Goal: Task Accomplishment & Management: Use online tool/utility

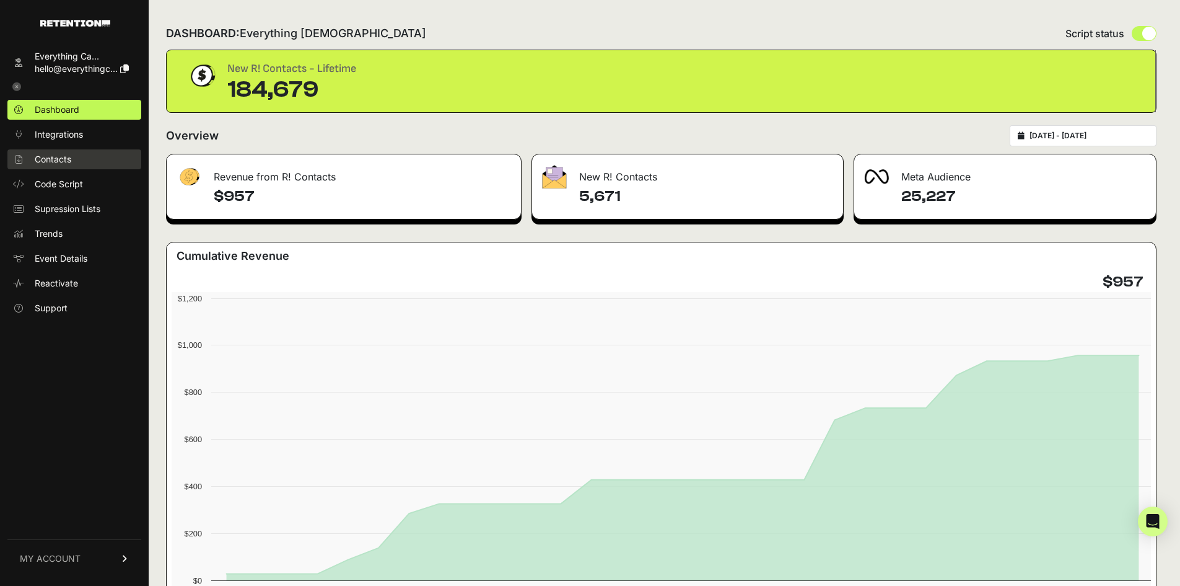
click at [62, 154] on span "Contacts" at bounding box center [53, 159] width 37 height 12
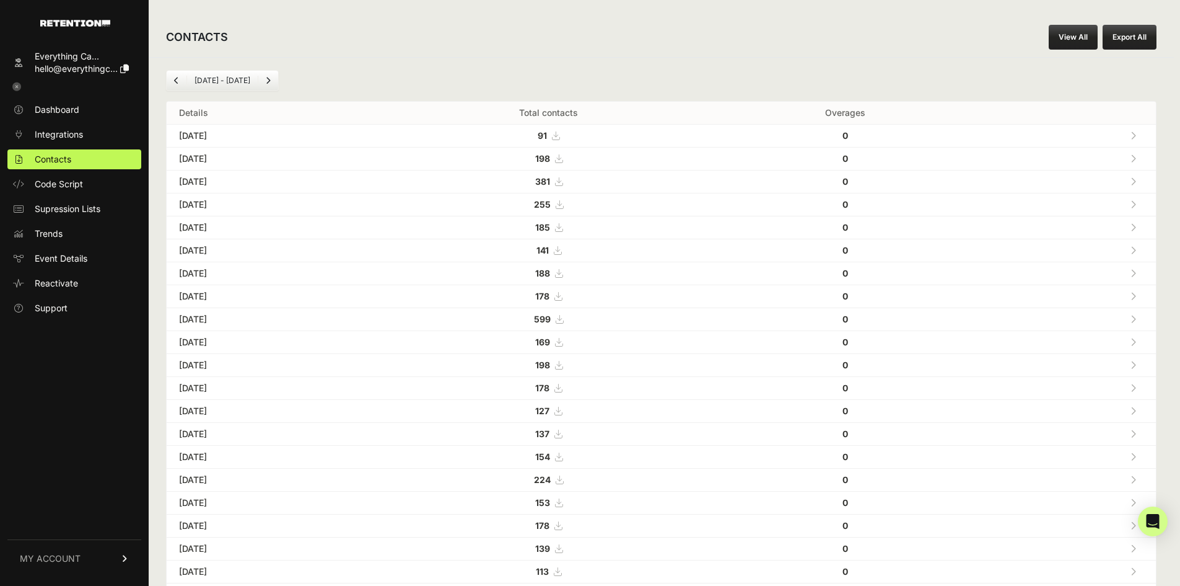
click at [1079, 32] on link "View All" at bounding box center [1073, 37] width 49 height 25
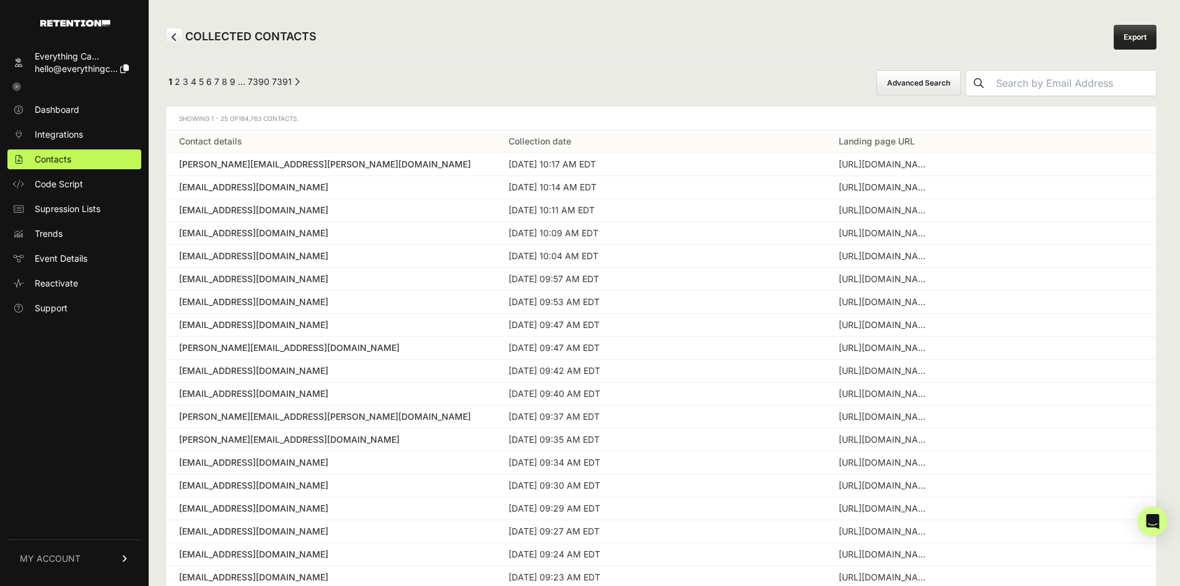
click at [961, 84] on button "Advanced Search" at bounding box center [919, 83] width 84 height 26
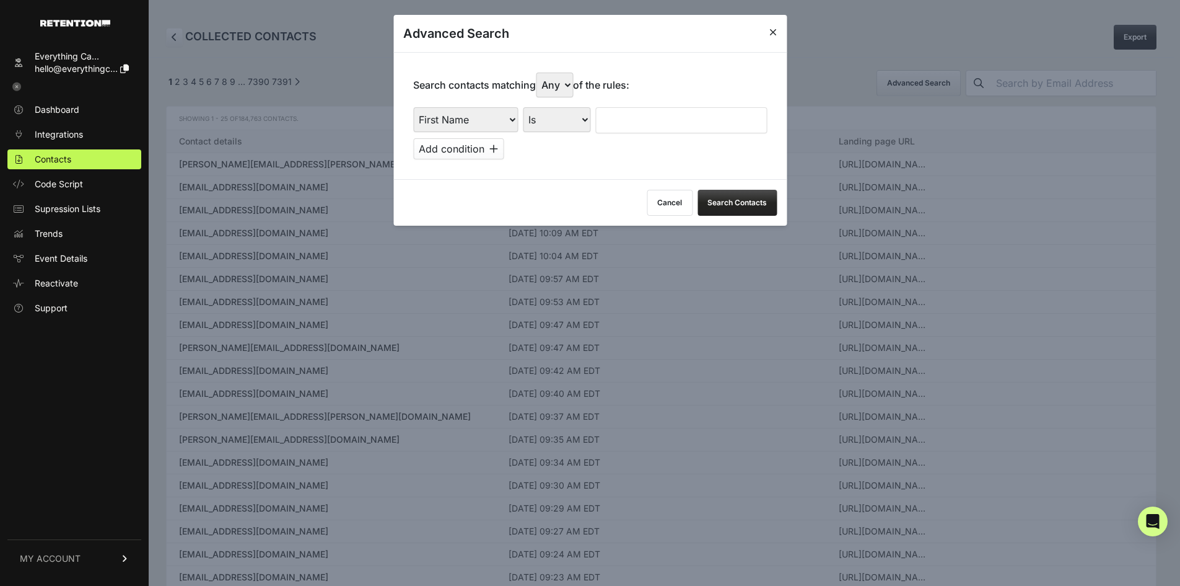
click at [449, 118] on select "First Name Last Name State City Email Email Domain Landing Domain Landing Page …" at bounding box center [465, 119] width 105 height 25
select select "landing_page_url"
click at [413, 107] on select "First Name Last Name State City Email Email Domain Landing Domain Landing Page …" at bounding box center [465, 119] width 105 height 25
click at [577, 133] on div "First Name Last Name State City Email Email Domain Landing Domain Landing Page …" at bounding box center [590, 133] width 354 height 52
click at [579, 128] on select "Is Is not Contains Starts with" at bounding box center [557, 119] width 68 height 25
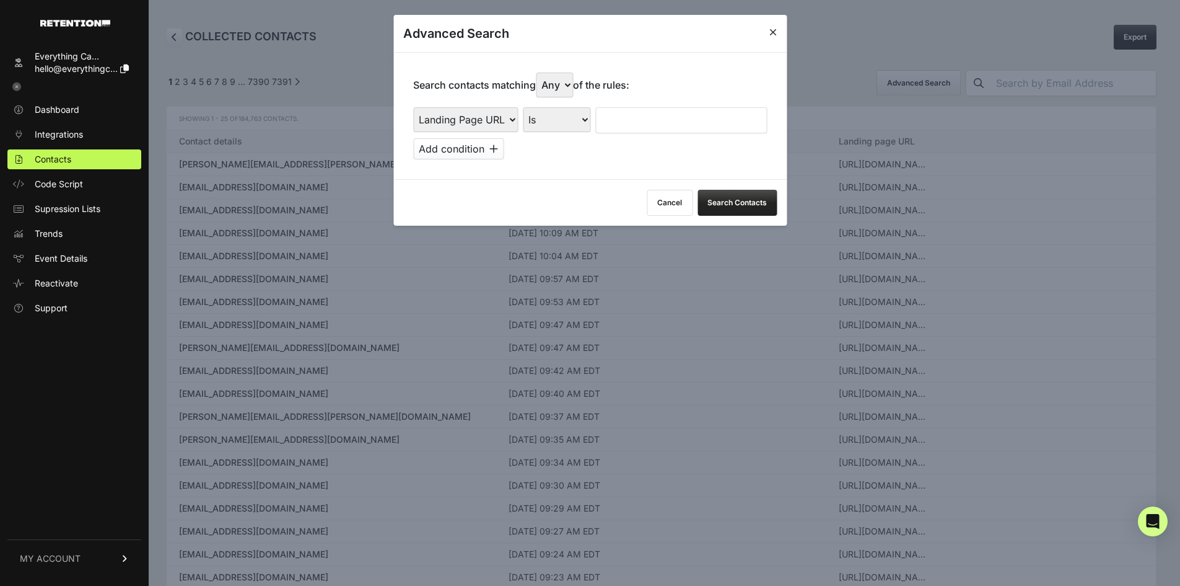
select select "contains"
click at [524, 107] on select "Is Is not Contains Starts with" at bounding box center [557, 119] width 68 height 25
click at [615, 117] on input "text" at bounding box center [681, 120] width 172 height 26
type input "everysacredsunday"
click at [502, 152] on button "Add condition" at bounding box center [458, 148] width 90 height 21
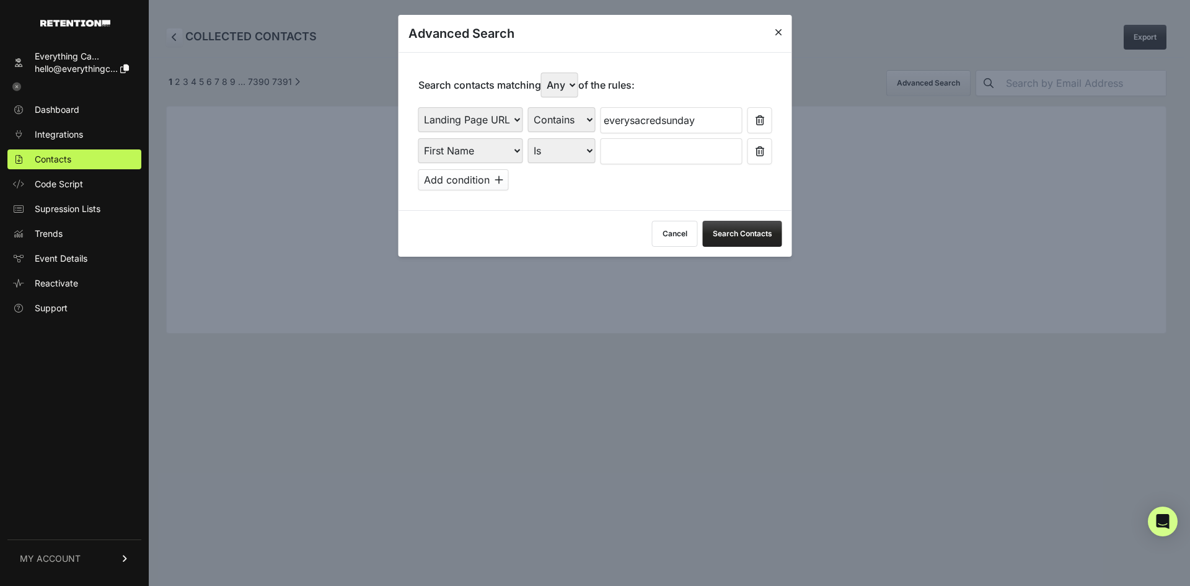
click at [576, 85] on select "Any All" at bounding box center [559, 84] width 37 height 25
select select "true"
click at [544, 72] on select "Any All" at bounding box center [559, 84] width 37 height 25
drag, startPoint x: 543, startPoint y: 151, endPoint x: 527, endPoint y: 151, distance: 16.1
click at [543, 151] on select "Is Is not Contains Starts with" at bounding box center [562, 150] width 68 height 25
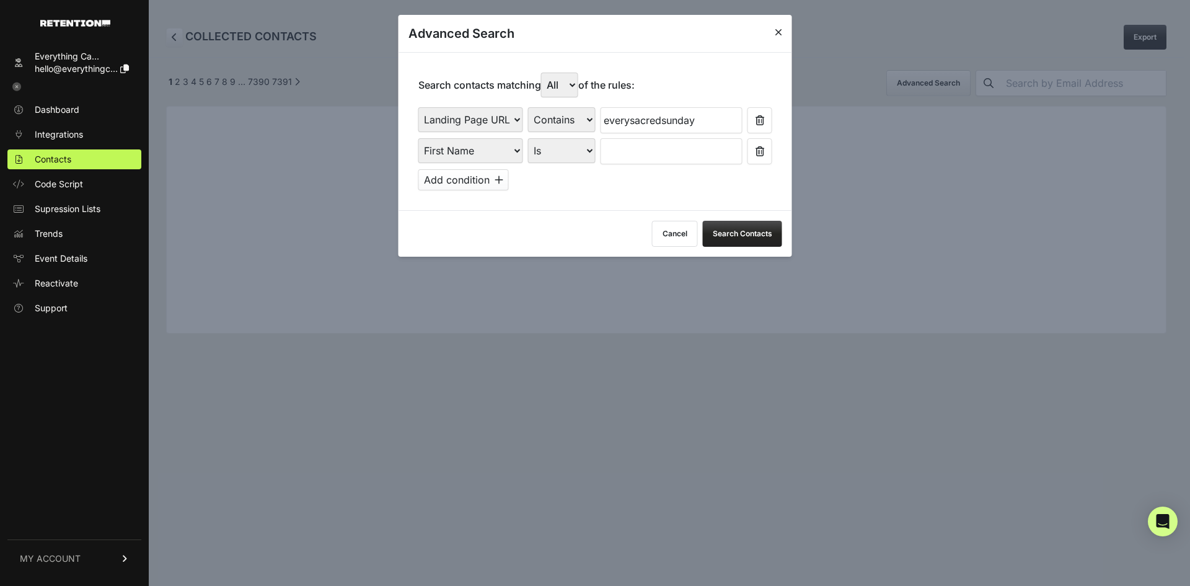
click at [504, 151] on select "First Name Last Name State City Email Email Domain Landing Domain Landing Page …" at bounding box center [470, 150] width 105 height 25
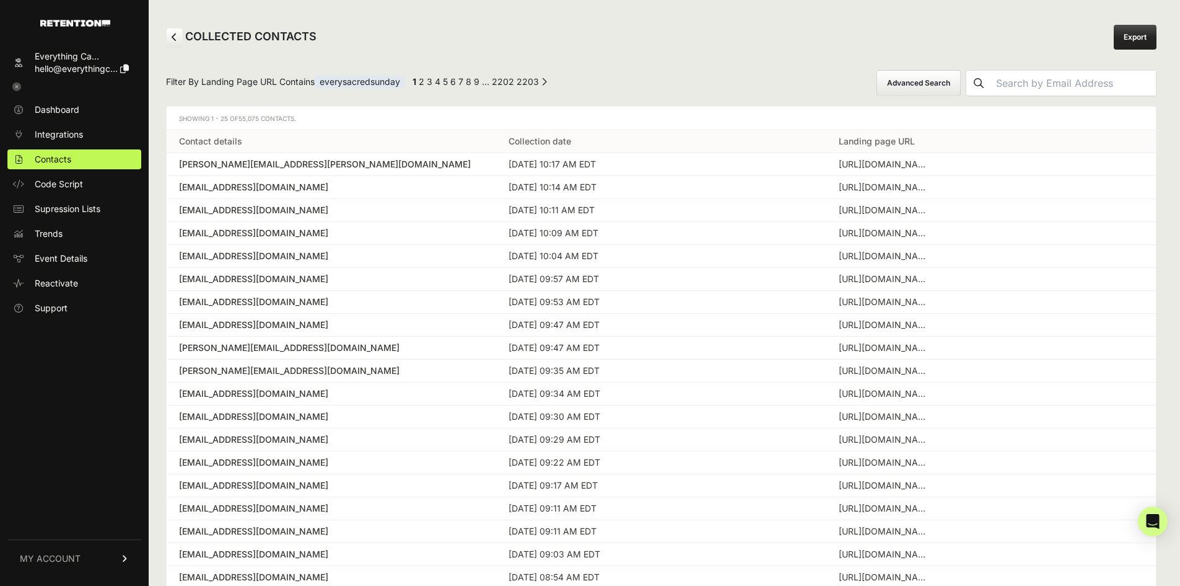
drag, startPoint x: 505, startPoint y: 159, endPoint x: 454, endPoint y: 325, distance: 173.8
click at [454, 325] on div "[EMAIL_ADDRESS][DOMAIN_NAME]" at bounding box center [331, 324] width 305 height 12
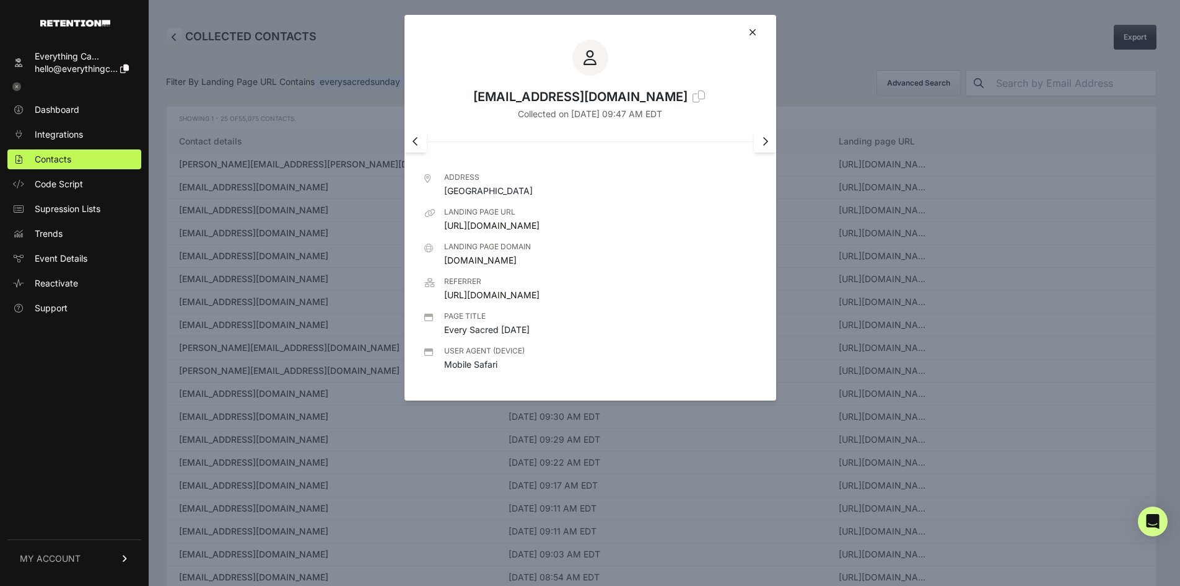
click at [755, 35] on icon at bounding box center [752, 32] width 7 height 10
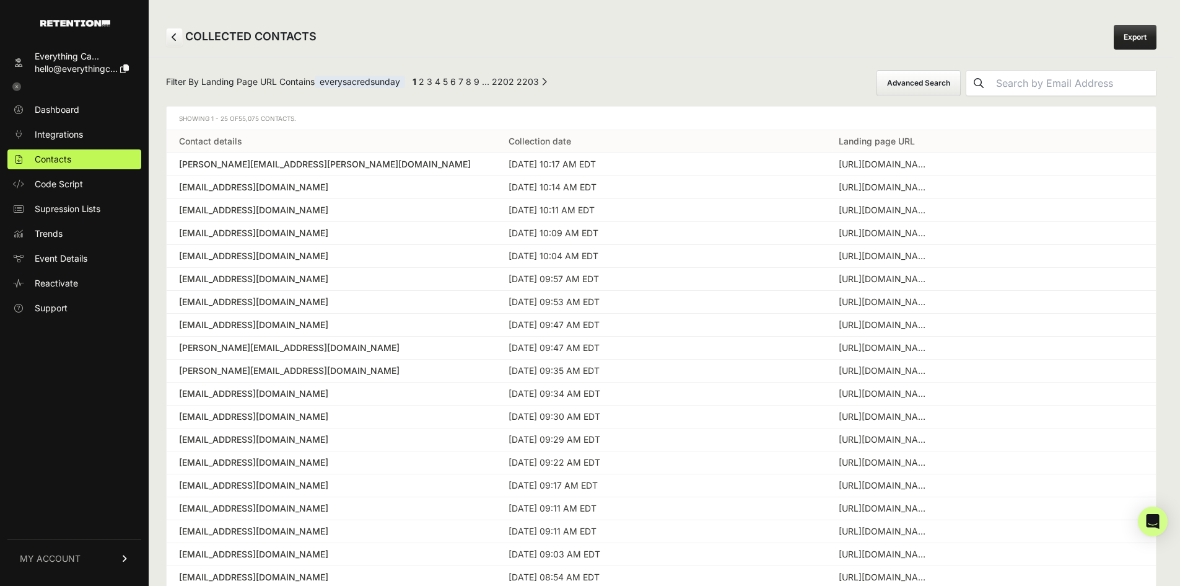
click at [929, 79] on button "Advanced Search" at bounding box center [919, 83] width 84 height 26
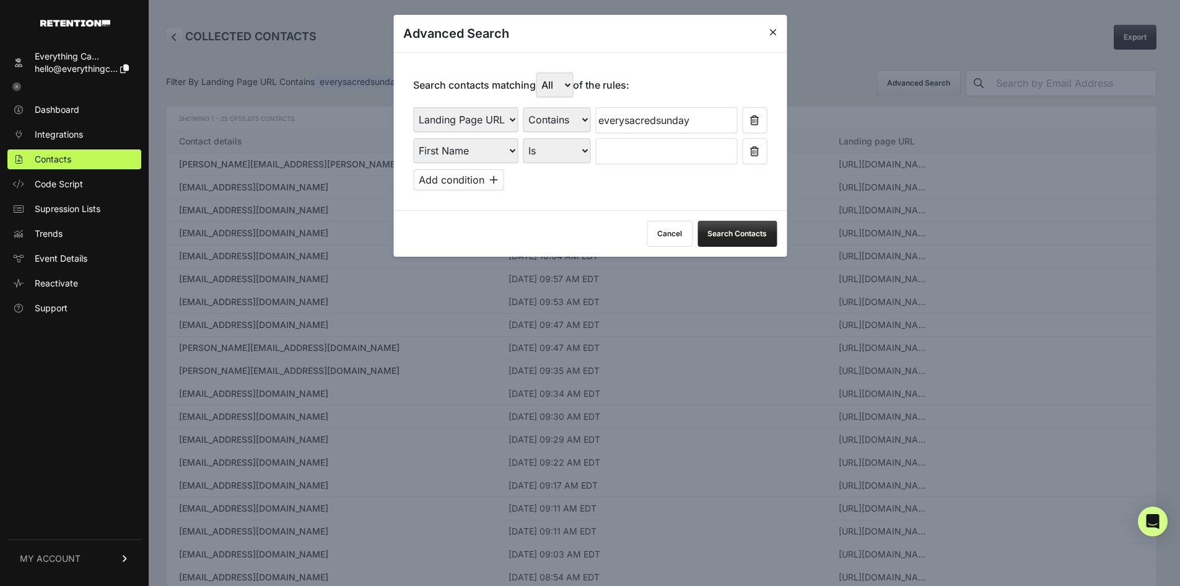
click at [483, 151] on select "First Name Last Name State City Email Email Domain Landing Domain Landing Page …" at bounding box center [465, 150] width 105 height 25
select select "file_date"
click at [413, 138] on select "First Name Last Name State City Email Email Domain Landing Domain Landing Page …" at bounding box center [465, 150] width 105 height 25
click at [562, 162] on select "Is on Is between" at bounding box center [557, 150] width 69 height 25
select select "is_between"
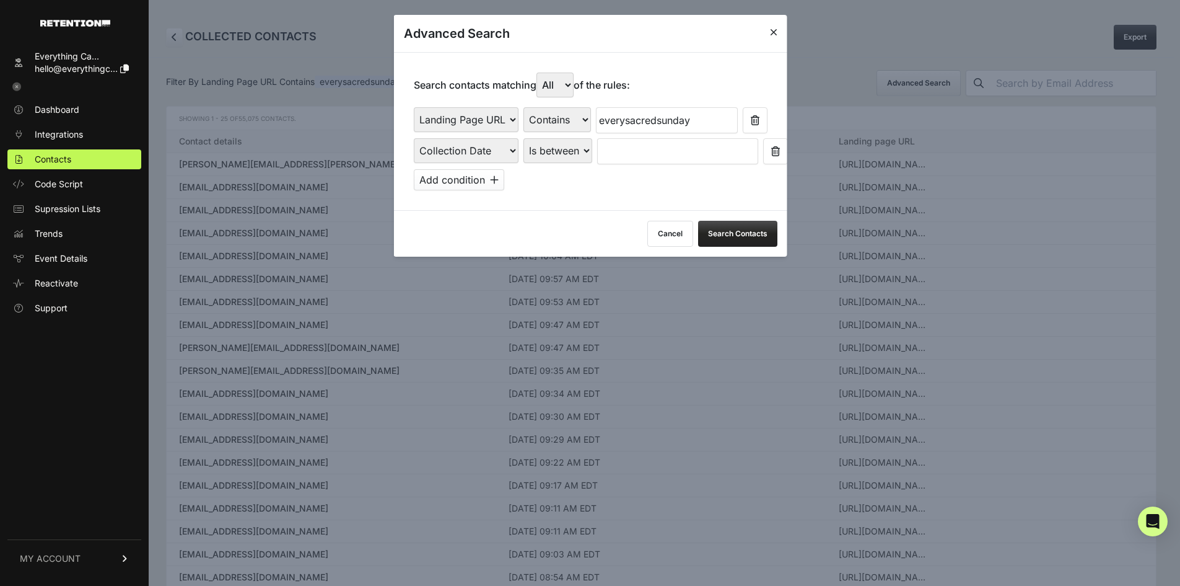
click at [524, 138] on select "Is on Is between" at bounding box center [557, 150] width 69 height 25
click at [634, 156] on input "text" at bounding box center [630, 151] width 66 height 26
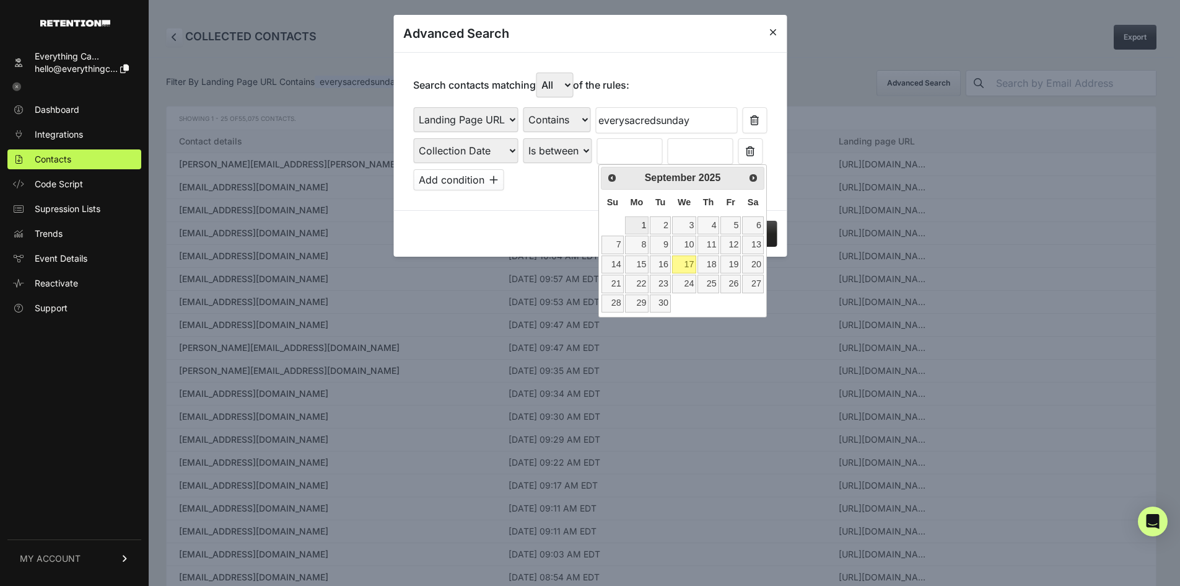
click at [643, 225] on link "1" at bounding box center [637, 225] width 24 height 18
type input "[DATE]"
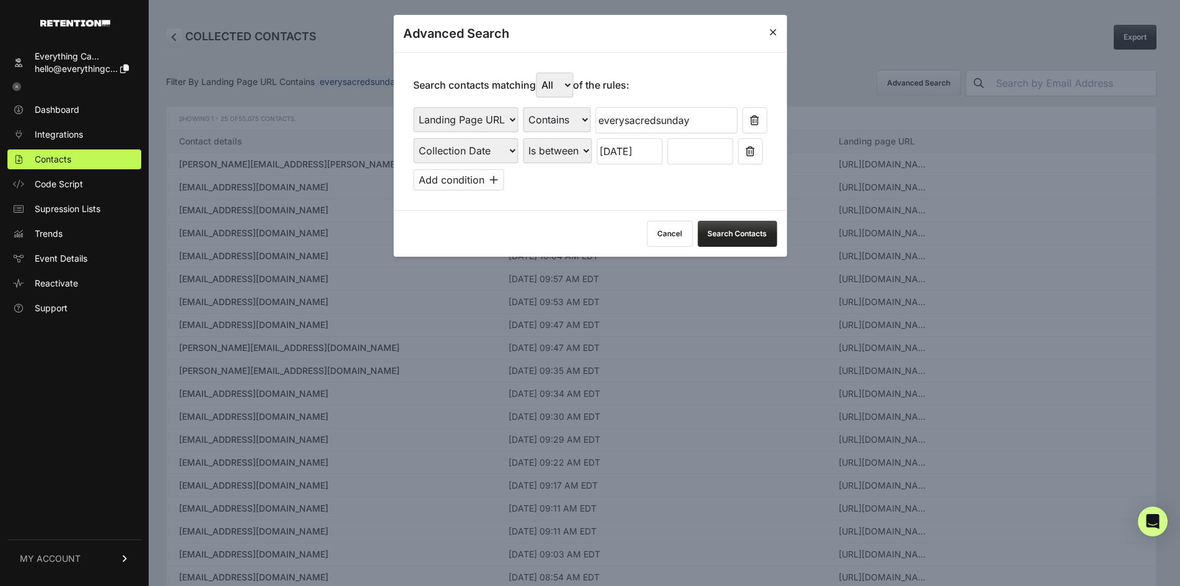
click at [695, 156] on input "text" at bounding box center [700, 151] width 66 height 26
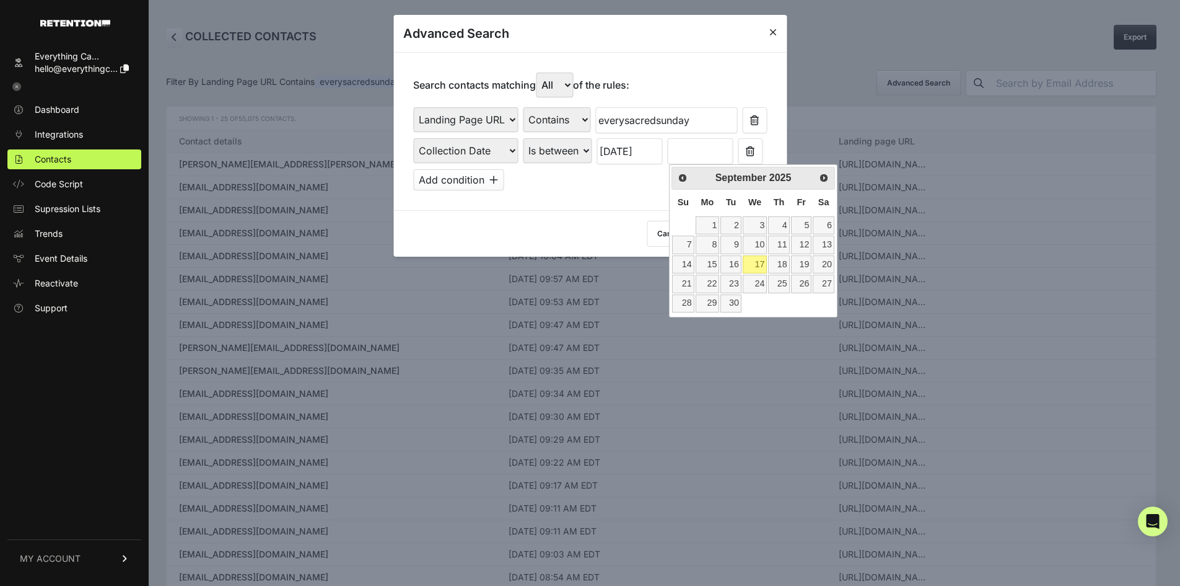
click at [755, 267] on link "17" at bounding box center [755, 264] width 24 height 18
type input "[DATE]"
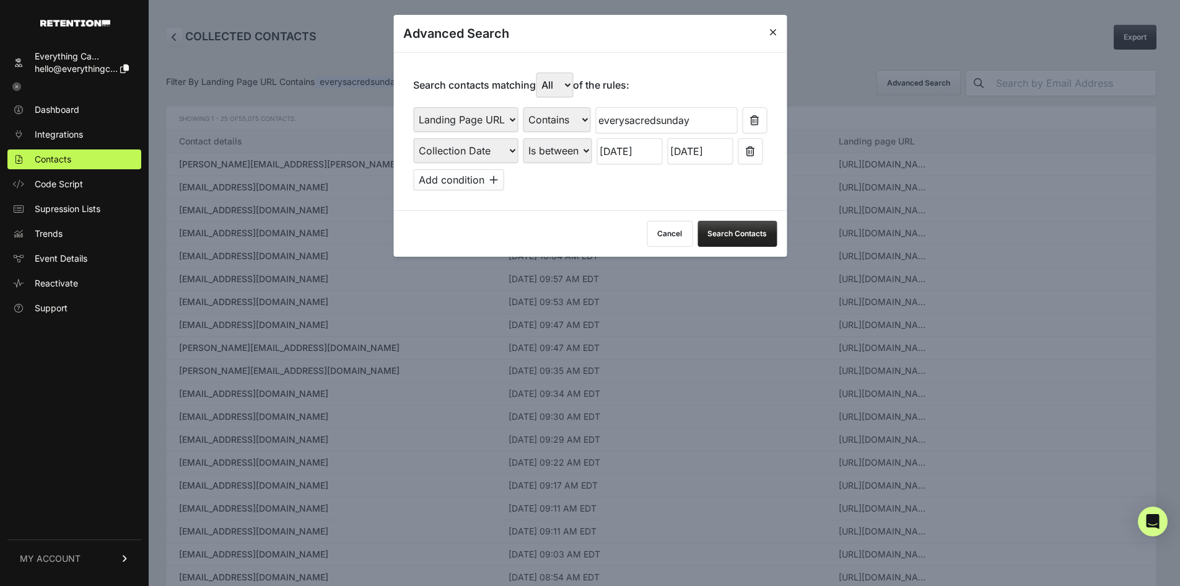
click at [731, 227] on button "Search Contacts" at bounding box center [737, 234] width 79 height 26
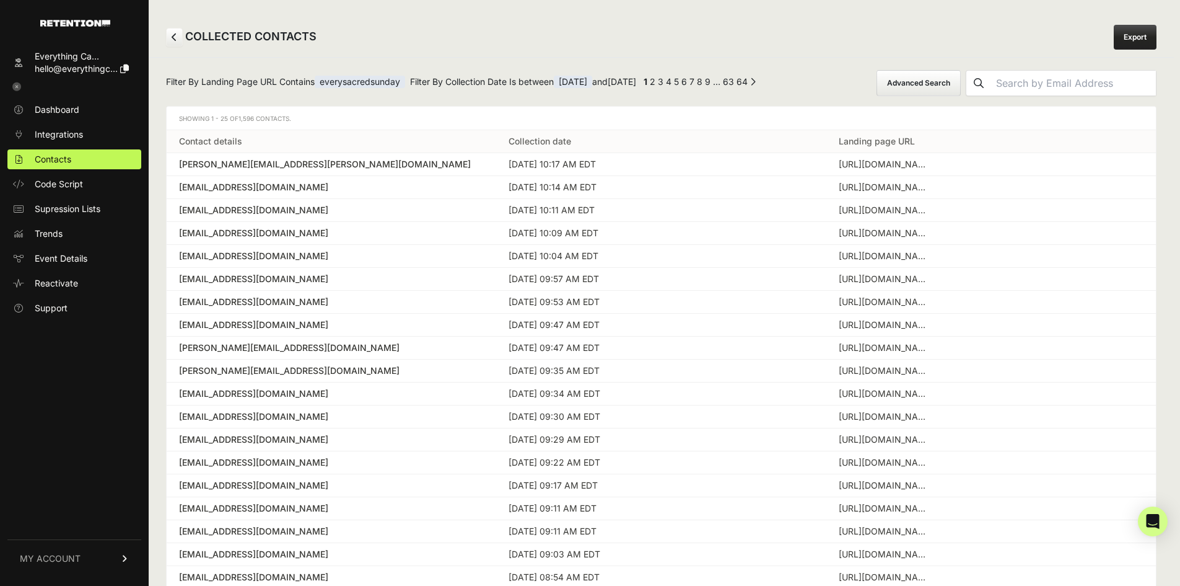
click at [1140, 38] on link "Export" at bounding box center [1135, 37] width 43 height 25
click at [961, 79] on button "Advanced Search" at bounding box center [919, 83] width 84 height 26
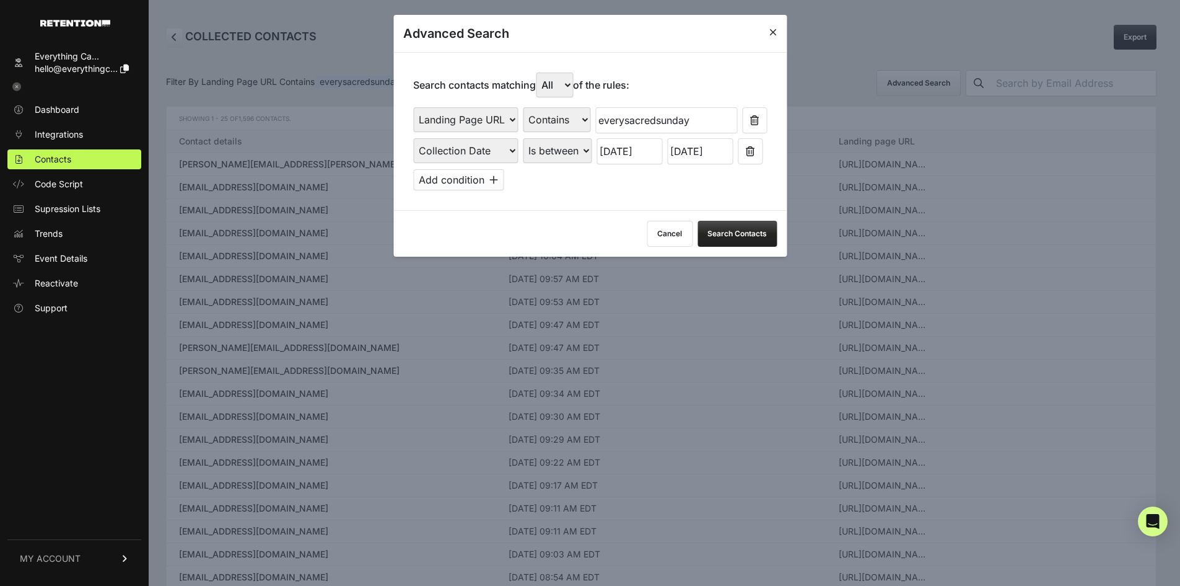
click at [899, 55] on div at bounding box center [590, 293] width 1180 height 586
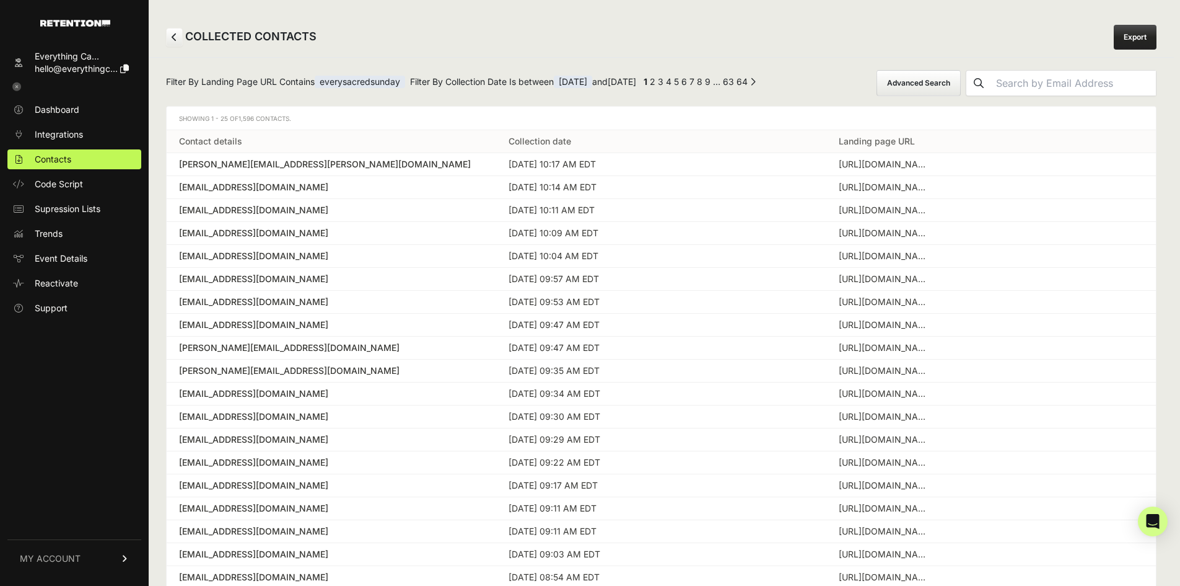
click at [928, 82] on button "Advanced Search" at bounding box center [919, 83] width 84 height 26
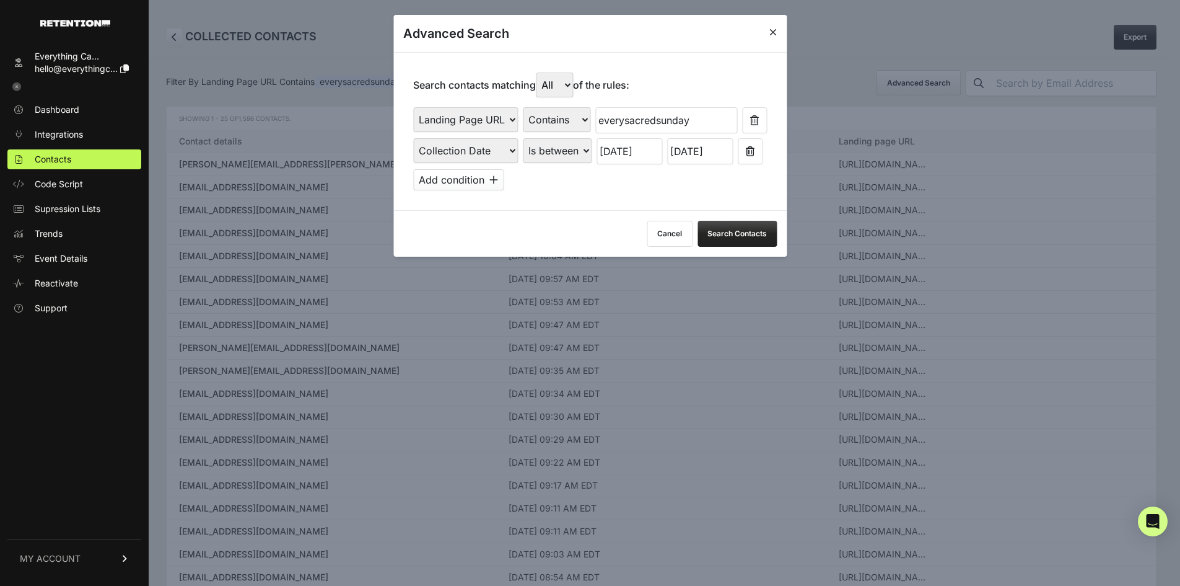
click at [499, 148] on select "First Name Last Name State City Email Email Domain Landing Domain Landing Page …" at bounding box center [465, 150] width 105 height 25
click at [639, 152] on input "[DATE]" at bounding box center [630, 151] width 66 height 26
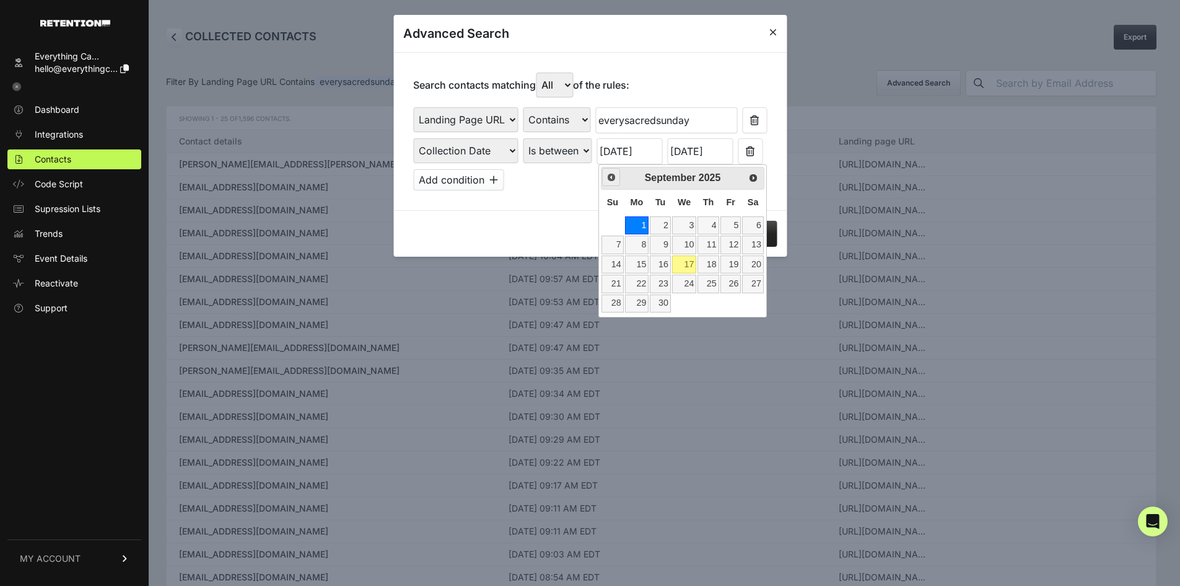
click at [605, 176] on link "Prev" at bounding box center [611, 177] width 18 height 18
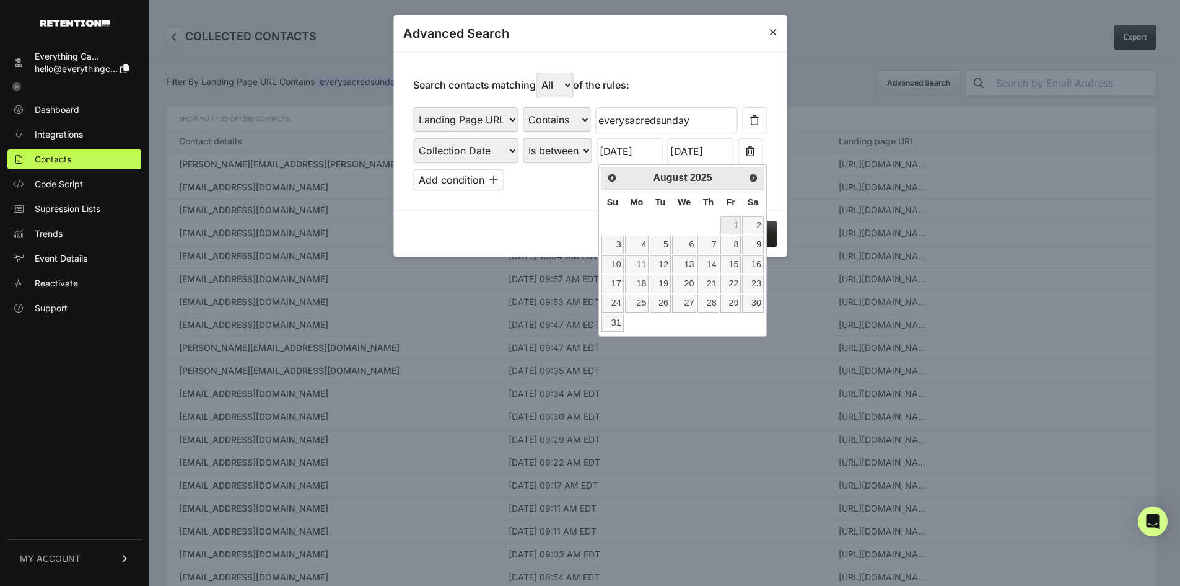
click at [733, 227] on link "1" at bounding box center [731, 225] width 21 height 18
type input "[DATE]"
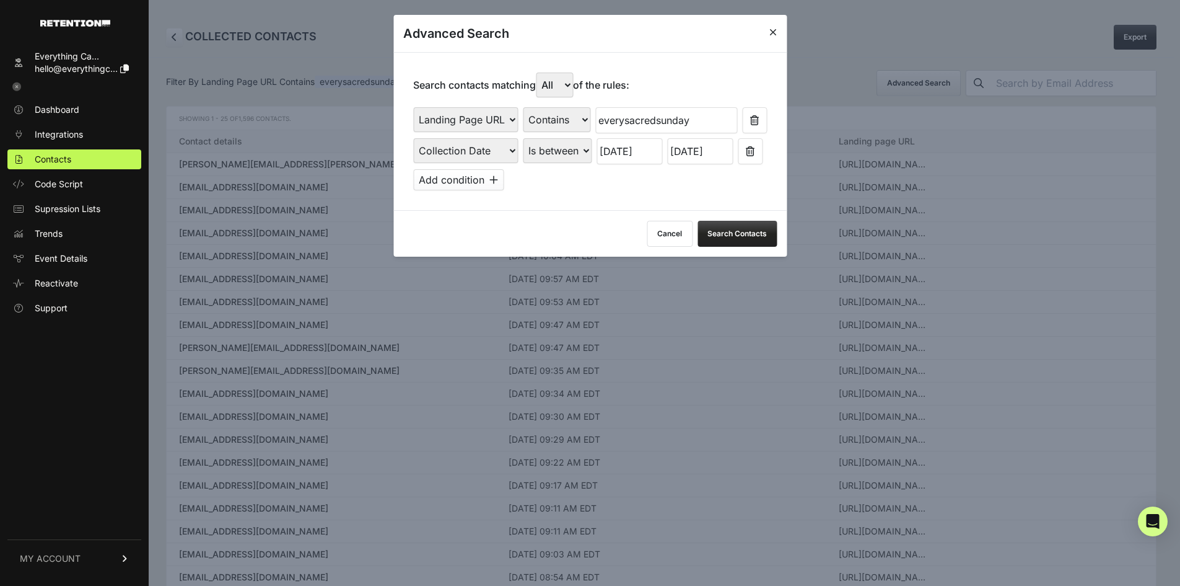
click at [719, 156] on input "[DATE]" at bounding box center [700, 151] width 66 height 26
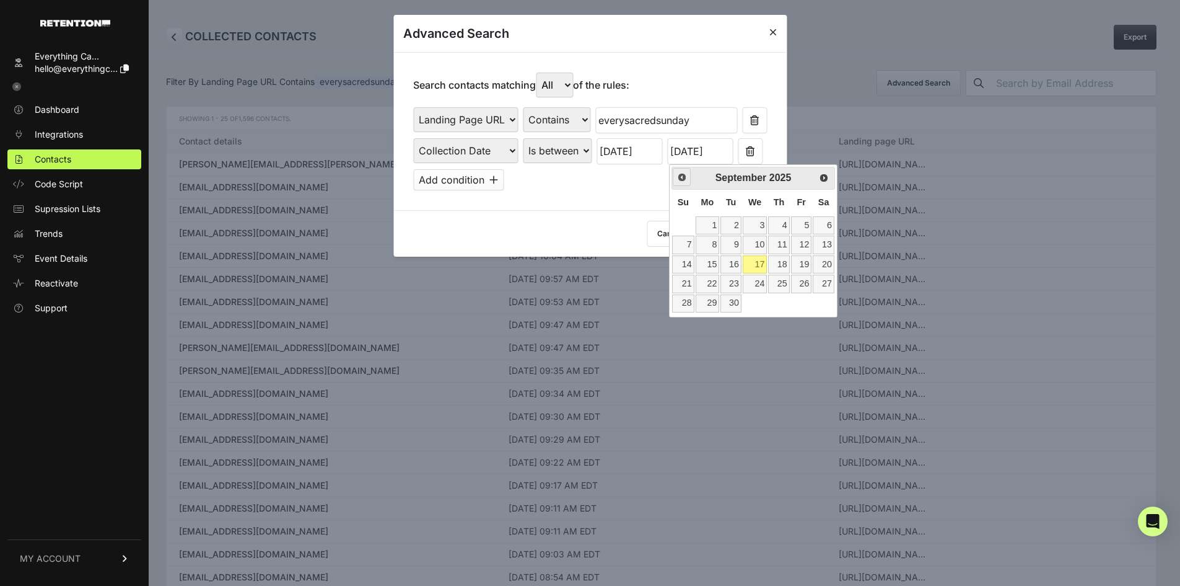
click at [682, 179] on span "Prev" at bounding box center [682, 177] width 10 height 10
click at [687, 320] on link "31" at bounding box center [683, 323] width 22 height 18
type input "[DATE]"
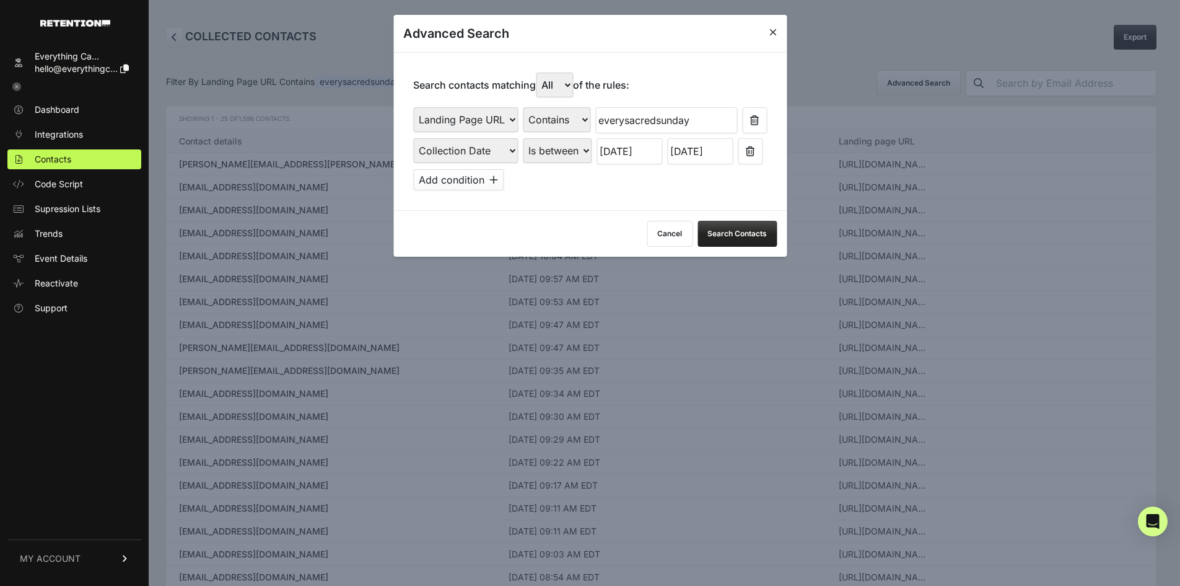
click at [748, 230] on button "Search Contacts" at bounding box center [737, 234] width 79 height 26
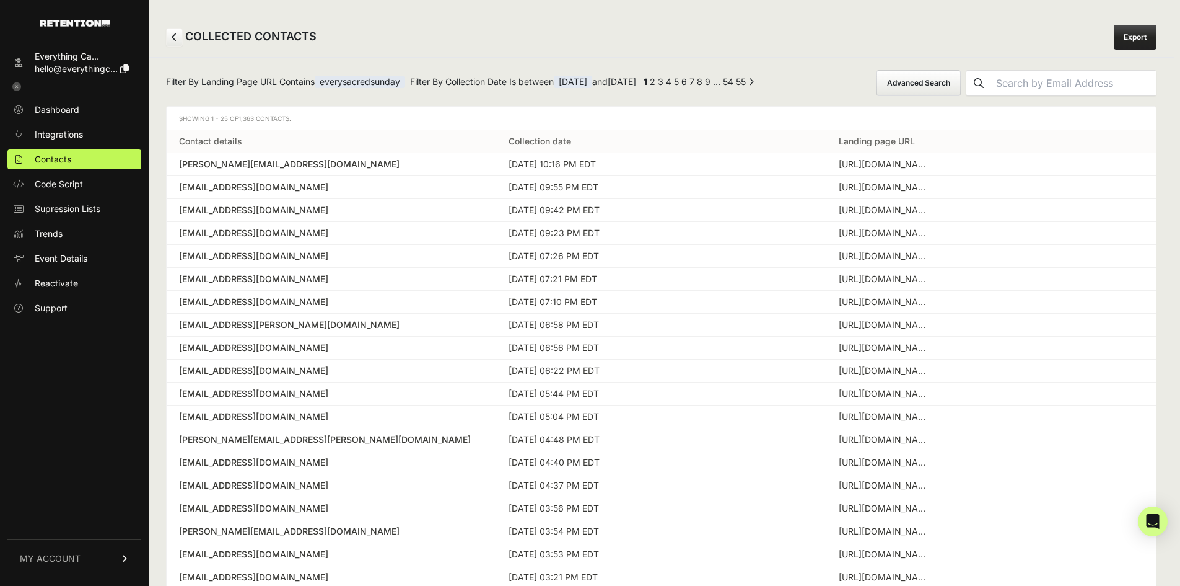
click at [1146, 37] on link "Export" at bounding box center [1135, 37] width 43 height 25
